Goal: Task Accomplishment & Management: Use online tool/utility

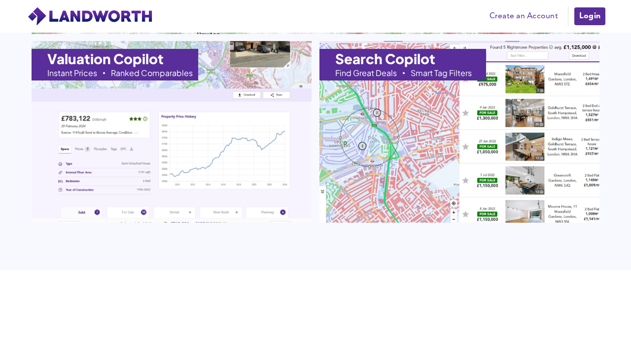
scroll to position [1163, 0]
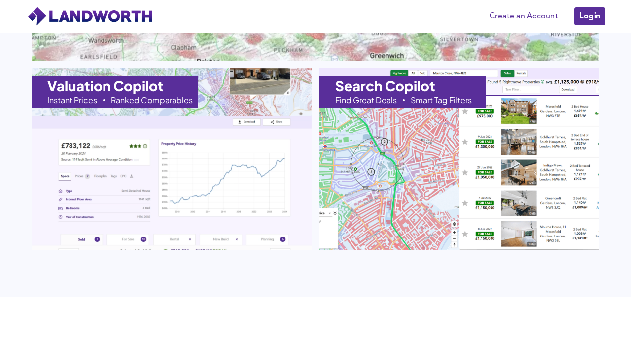
click at [398, 79] on h1 "Search Copilot" at bounding box center [385, 86] width 100 height 14
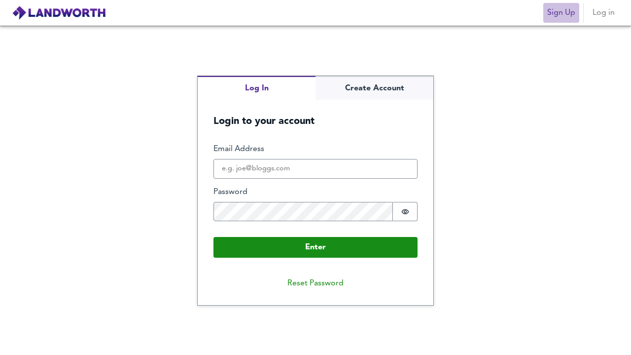
click at [564, 9] on span "Sign Up" at bounding box center [561, 13] width 28 height 14
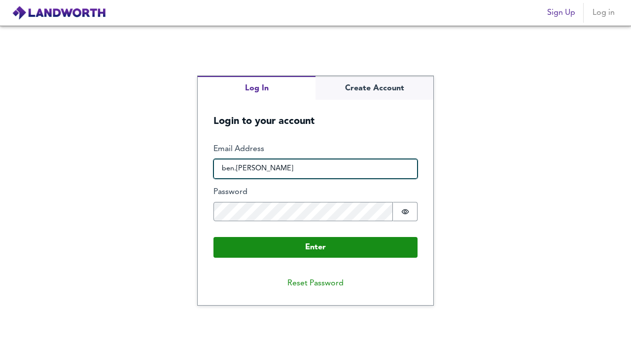
type input "ben.goforth@"
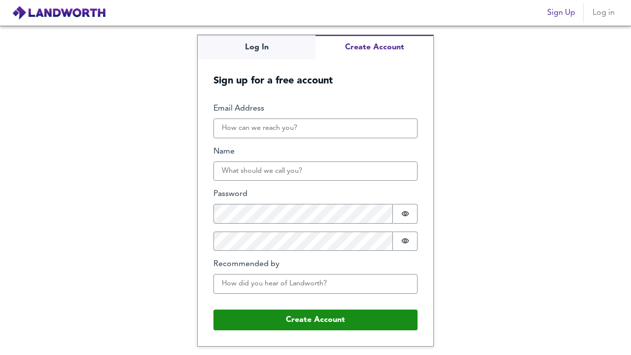
click at [374, 81] on div "Log In Create Account Sign up for a free account Email Address Name Password Pa…" at bounding box center [316, 190] width 236 height 310
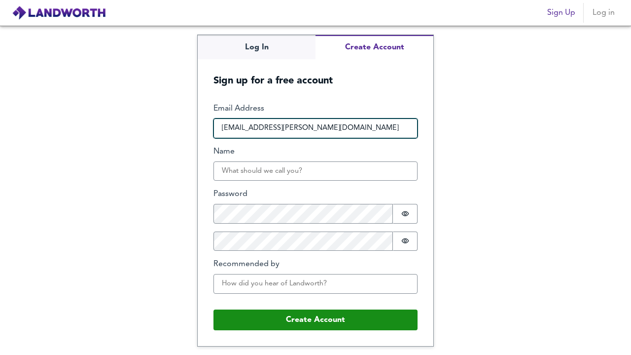
type input "ben.goforth@gmail.com"
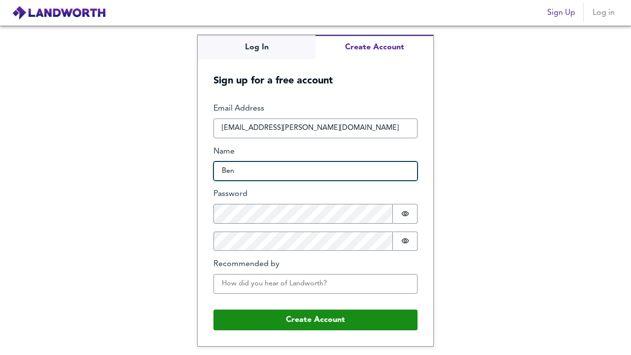
type input "Ben"
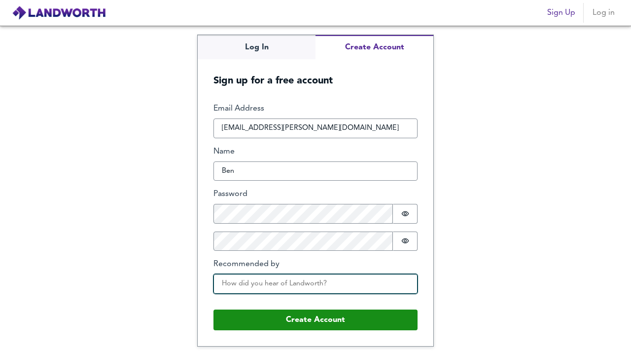
click at [276, 285] on input "Recommended by" at bounding box center [315, 284] width 204 height 20
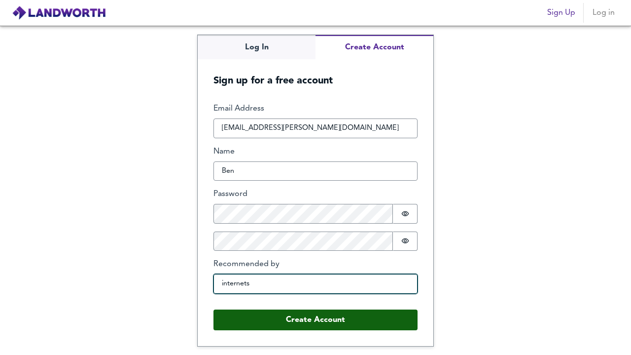
type input "internets"
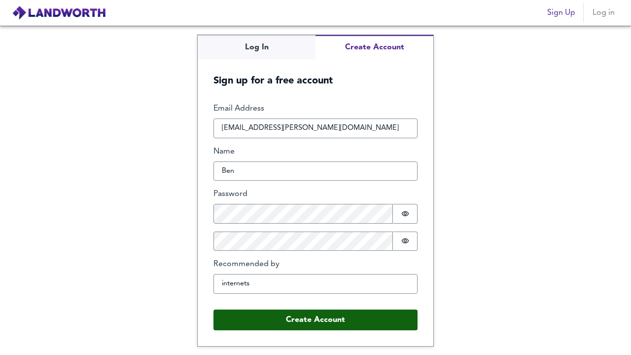
click at [317, 313] on button "Create Account" at bounding box center [315, 319] width 204 height 21
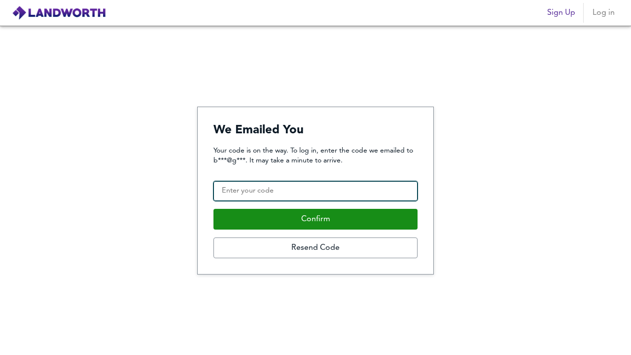
click at [333, 193] on input "Confirmation Code" at bounding box center [315, 191] width 204 height 20
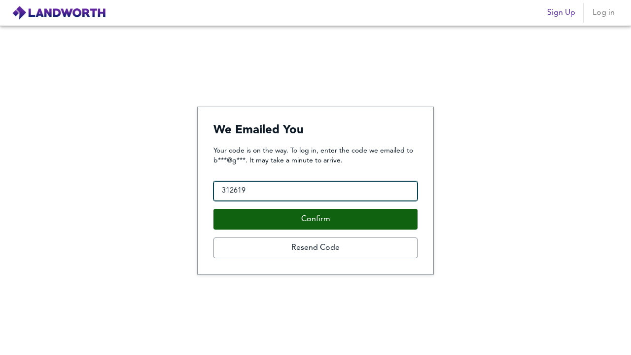
type input "312619"
click at [321, 220] on button "Confirm" at bounding box center [315, 219] width 204 height 21
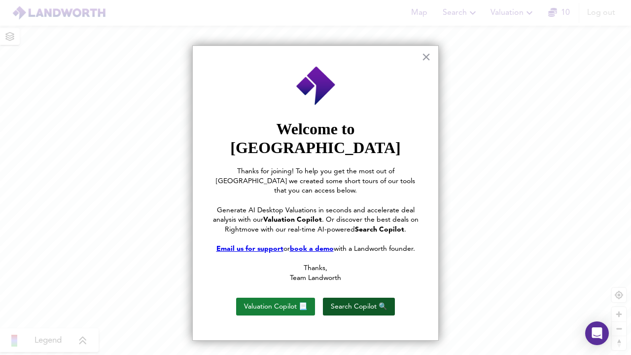
click at [378, 297] on button "Search Copilot 🔍" at bounding box center [359, 306] width 72 height 18
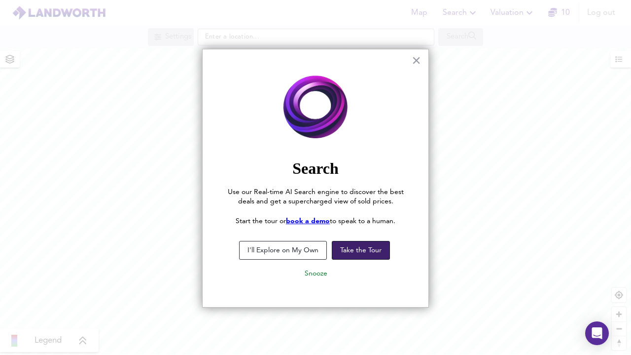
click at [356, 246] on button "Take the Tour" at bounding box center [361, 250] width 58 height 19
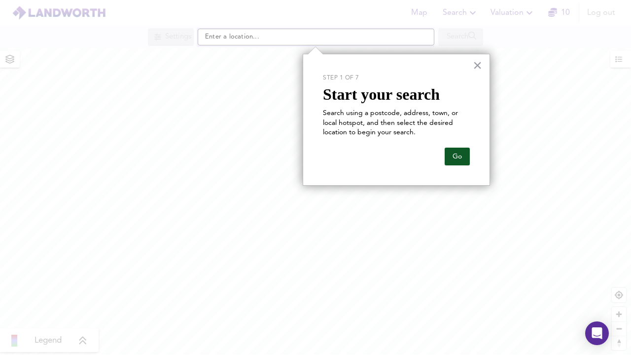
click at [463, 158] on button "Go" at bounding box center [457, 156] width 25 height 18
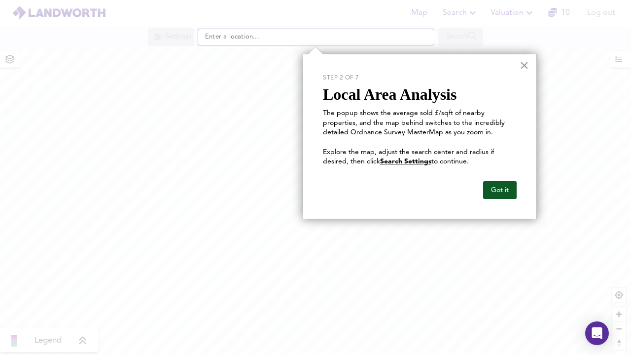
click at [494, 184] on button "Got it" at bounding box center [500, 190] width 34 height 18
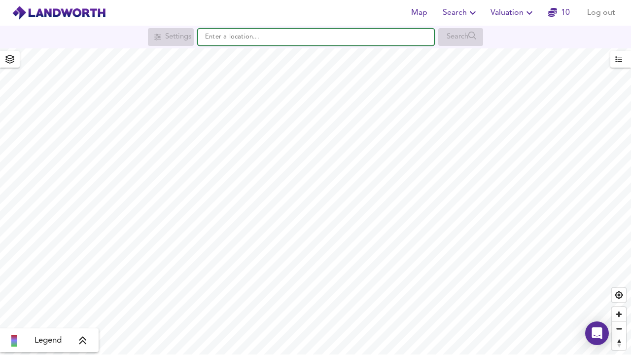
click at [258, 37] on input "text" at bounding box center [316, 37] width 237 height 17
drag, startPoint x: 237, startPoint y: 36, endPoint x: 307, endPoint y: 28, distance: 70.1
click at [304, 42] on input "Greenville [US_STATE]" at bounding box center [316, 37] width 237 height 17
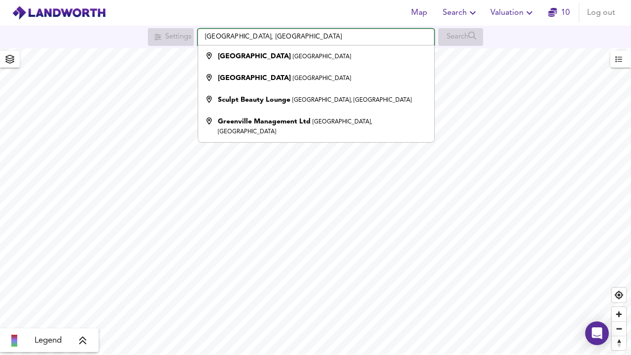
type input "Greenville, SC"
click at [471, 23] on div "Map Search Valuation 10 Log out" at bounding box center [315, 12] width 631 height 25
click at [11, 62] on icon "button" at bounding box center [10, 59] width 10 height 9
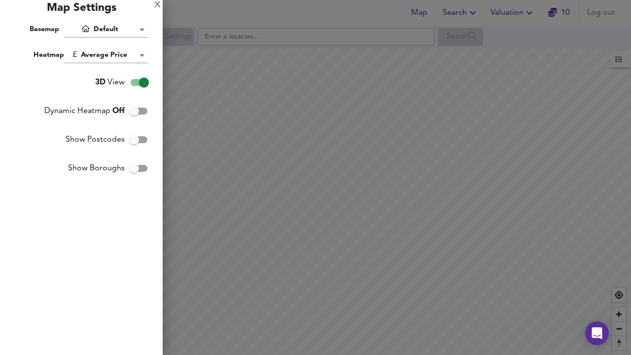
click at [301, 41] on div at bounding box center [315, 177] width 631 height 355
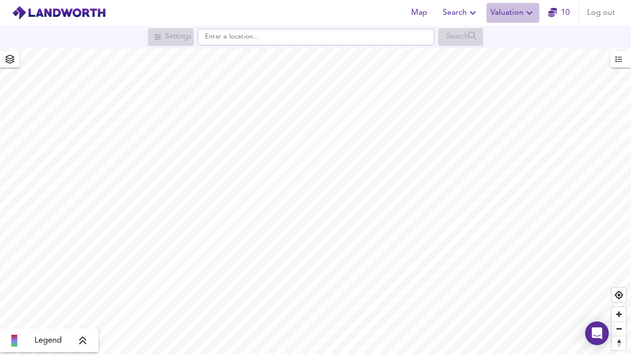
click at [506, 12] on span "Valuation" at bounding box center [513, 13] width 45 height 14
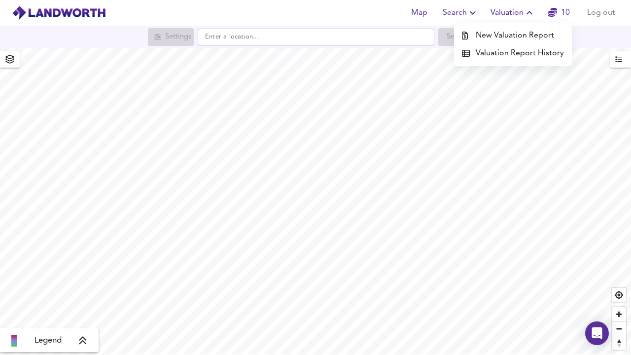
click at [463, 12] on span "Search" at bounding box center [461, 13] width 36 height 14
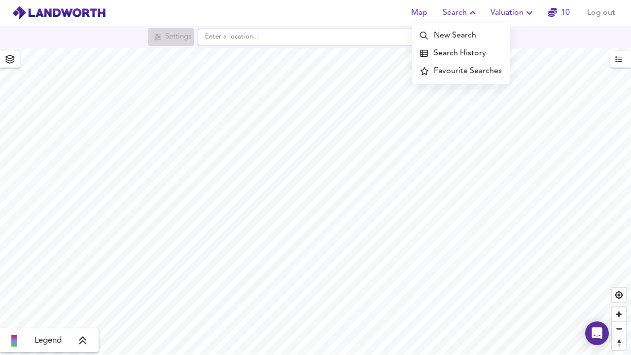
click at [423, 10] on span "Map" at bounding box center [419, 13] width 24 height 14
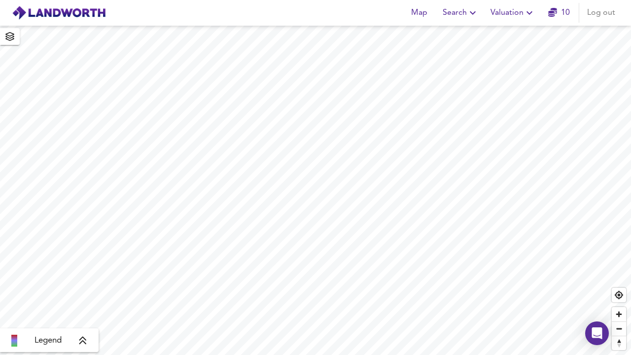
click at [549, 9] on icon "button" at bounding box center [552, 12] width 9 height 9
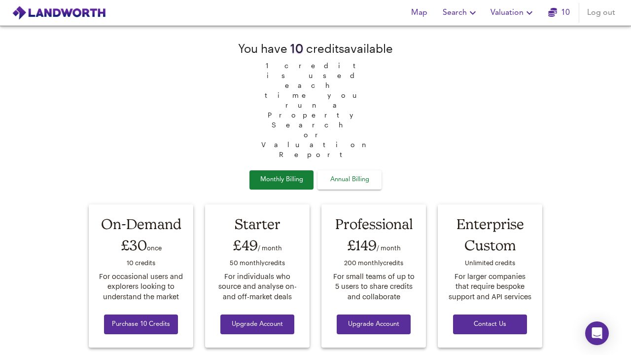
click at [420, 10] on span "Map" at bounding box center [419, 13] width 24 height 14
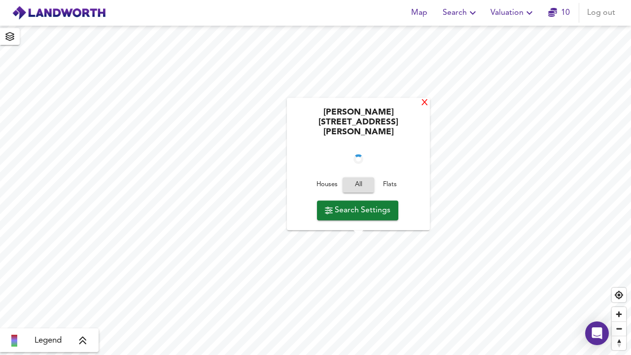
click at [421, 108] on div "X" at bounding box center [425, 103] width 8 height 9
